Goal: Understand process/instructions: Learn how to perform a task or action

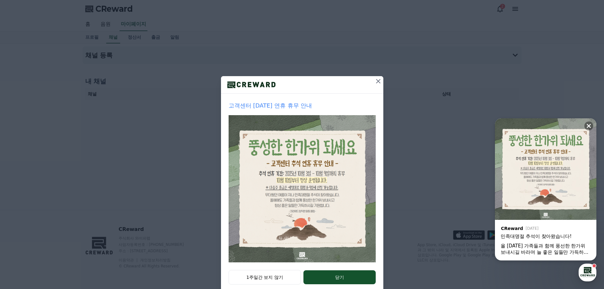
click at [376, 78] on icon at bounding box center [379, 81] width 8 height 8
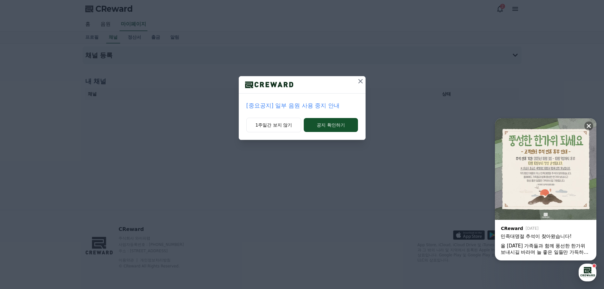
click at [360, 82] on icon at bounding box center [361, 81] width 8 height 8
click at [361, 82] on icon at bounding box center [360, 81] width 4 height 4
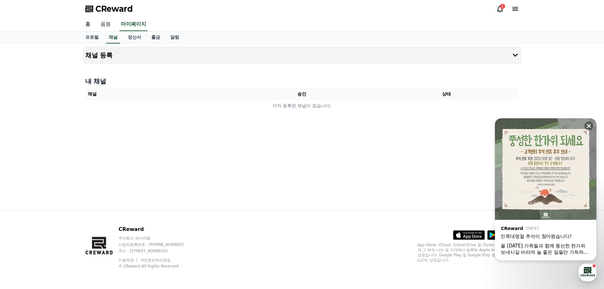
click at [106, 24] on link "음원" at bounding box center [105, 24] width 20 height 13
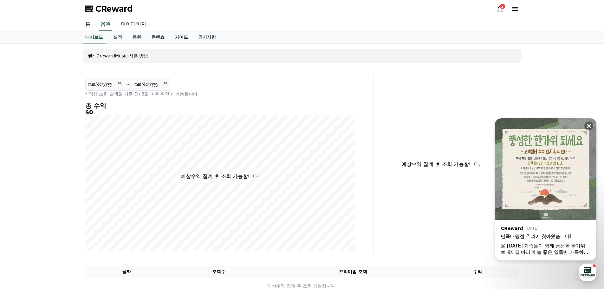
click at [182, 39] on link "가이드" at bounding box center [181, 37] width 23 height 12
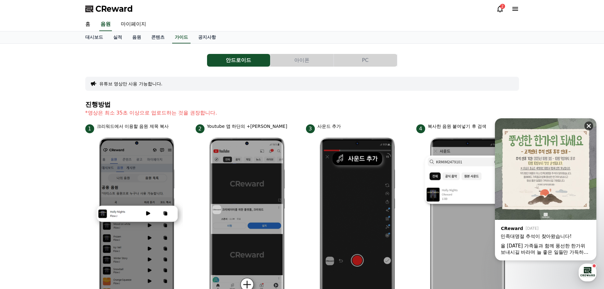
click at [589, 126] on icon at bounding box center [589, 126] width 4 height 4
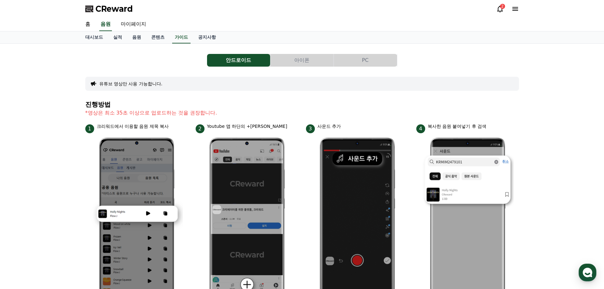
click at [303, 55] on button "아이폰" at bounding box center [302, 60] width 63 height 13
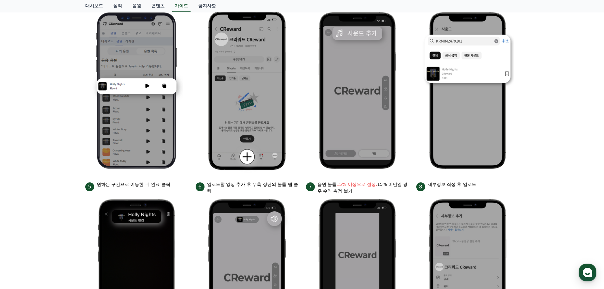
scroll to position [127, 0]
